Goal: Transaction & Acquisition: Purchase product/service

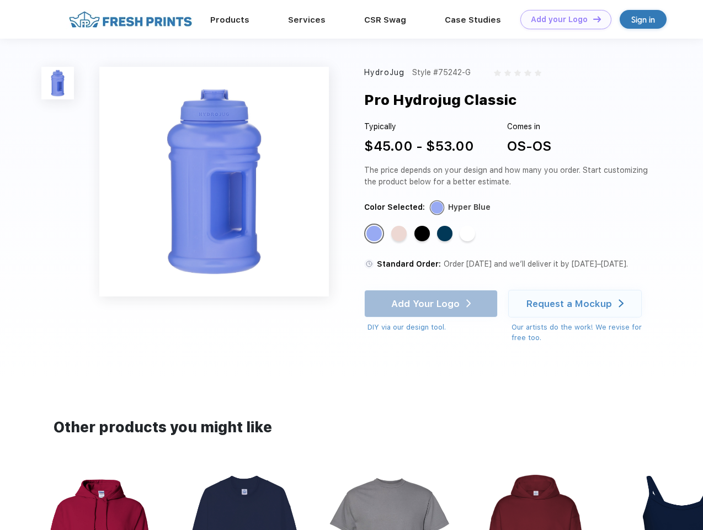
click at [562, 19] on link "Add your Logo Design Tool" at bounding box center [565, 19] width 91 height 19
click at [0, 0] on div "Design Tool" at bounding box center [0, 0] width 0 height 0
click at [592, 19] on link "Add your Logo Design Tool" at bounding box center [565, 19] width 91 height 19
click at [58, 83] on img at bounding box center [57, 83] width 33 height 33
click at [375, 234] on div "Standard Color" at bounding box center [373, 233] width 15 height 15
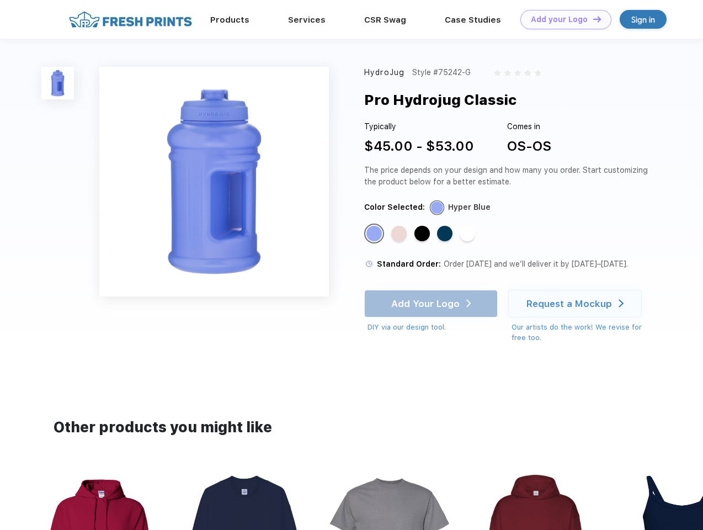
click at [400, 234] on div "Standard Color" at bounding box center [398, 233] width 15 height 15
click at [423, 234] on div "Standard Color" at bounding box center [421, 233] width 15 height 15
click at [446, 234] on div "Standard Color" at bounding box center [444, 233] width 15 height 15
click at [469, 234] on div "Standard Color" at bounding box center [467, 233] width 15 height 15
click at [432, 304] on div "Add Your Logo DIY via our design tool. Ah shoot! This product isn't up in our d…" at bounding box center [431, 311] width 134 height 43
